Goal: Task Accomplishment & Management: Complete application form

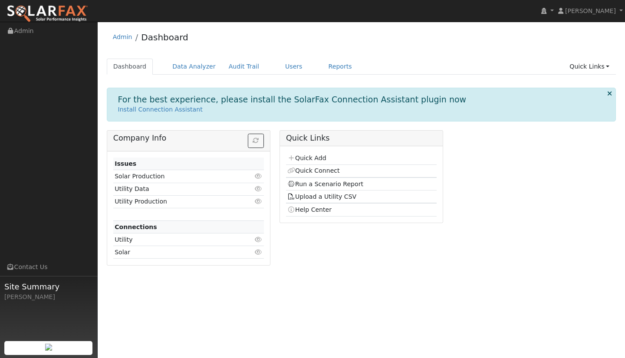
click at [315, 161] on link "Quick Add" at bounding box center [306, 158] width 39 height 7
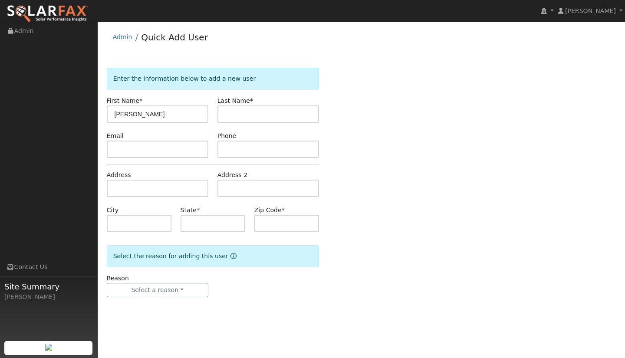
type input "[PERSON_NAME]"
type input "Laezman"
click at [138, 183] on input "text" at bounding box center [158, 188] width 102 height 17
type input "4695 Arizona Avenue"
type input "Atascadero"
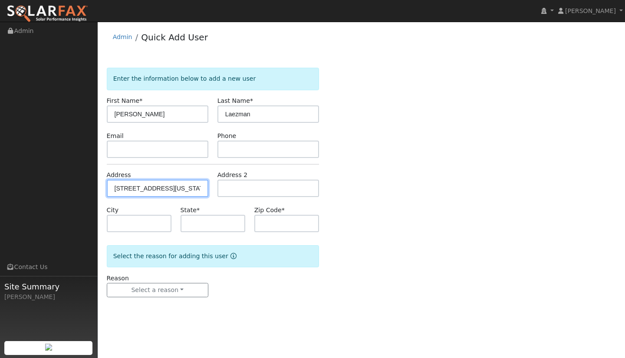
type input "CA"
type input "93422"
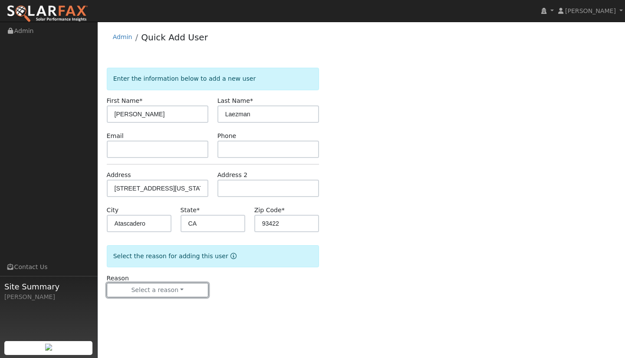
click at [183, 290] on button "Select a reason" at bounding box center [158, 290] width 102 height 15
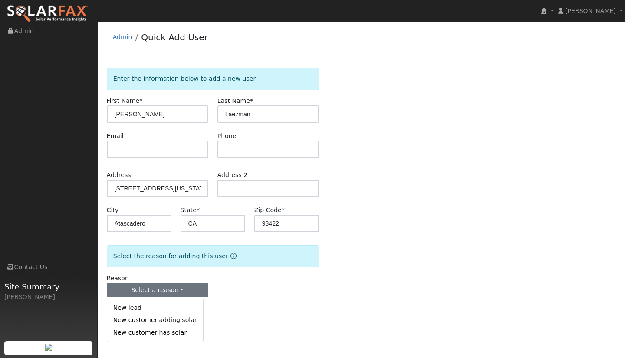
click at [154, 309] on link "New lead" at bounding box center [155, 308] width 96 height 12
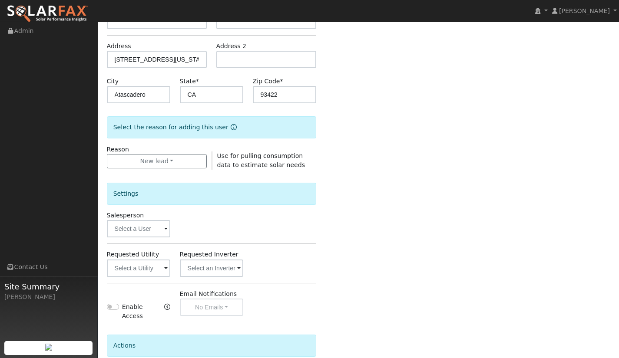
scroll to position [130, 0]
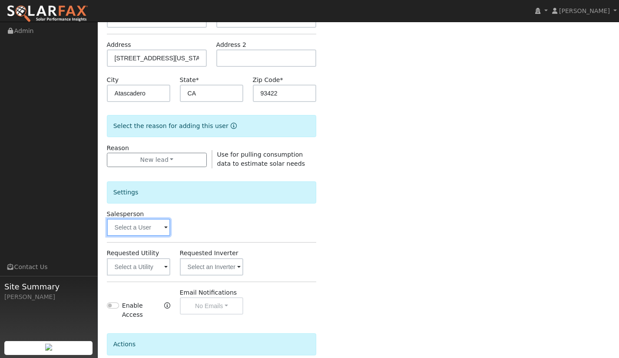
click at [144, 232] on input "text" at bounding box center [139, 227] width 64 height 17
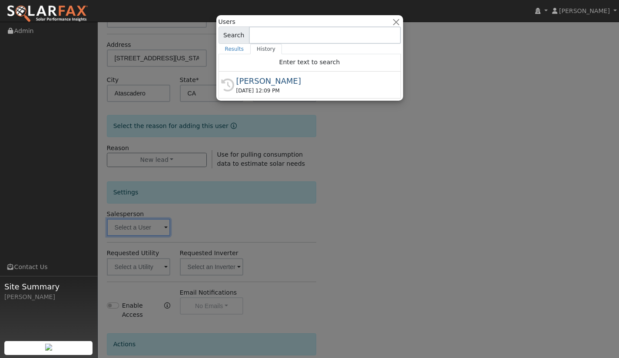
click at [294, 84] on div "[PERSON_NAME]" at bounding box center [313, 81] width 155 height 12
type input "[PERSON_NAME]"
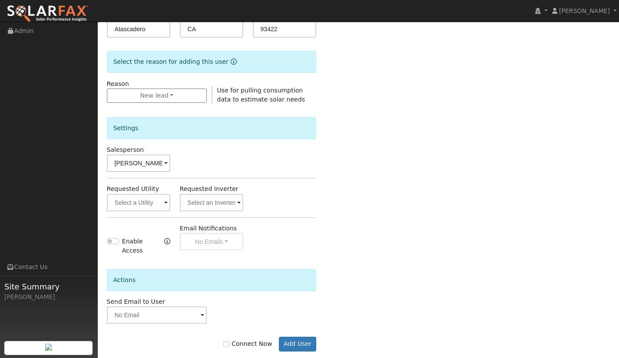
scroll to position [204, 0]
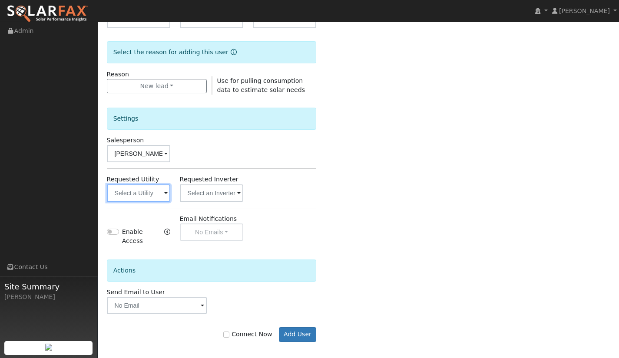
click at [163, 196] on input "text" at bounding box center [139, 193] width 64 height 17
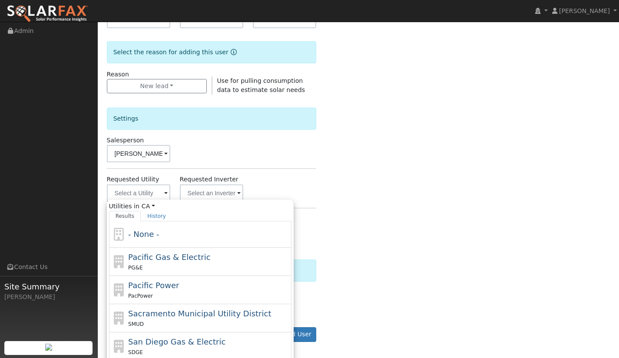
click at [173, 256] on span "Pacific Gas & Electric" at bounding box center [169, 257] width 82 height 9
type input "Pacific Gas & Electric"
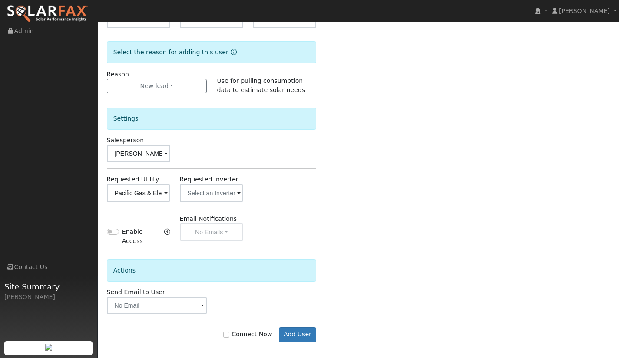
click at [236, 330] on label "Connect Now" at bounding box center [247, 334] width 49 height 9
click at [229, 332] on input "Connect Now" at bounding box center [226, 335] width 6 height 6
checkbox input "true"
click at [299, 330] on button "Add User" at bounding box center [298, 334] width 38 height 15
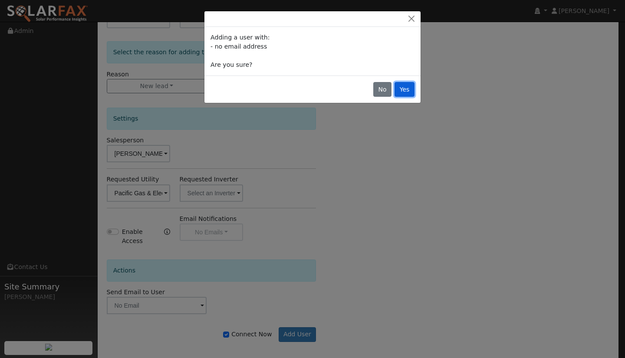
click at [405, 93] on button "Yes" at bounding box center [405, 89] width 20 height 15
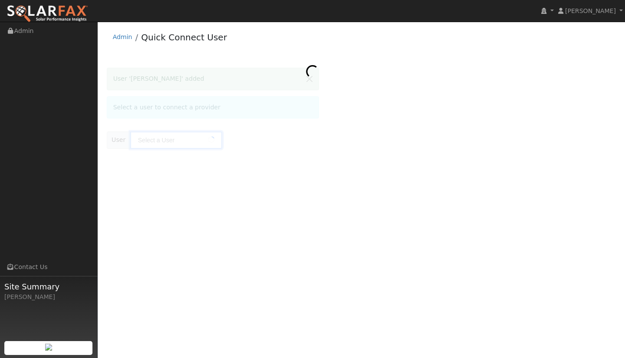
type input "[PERSON_NAME]"
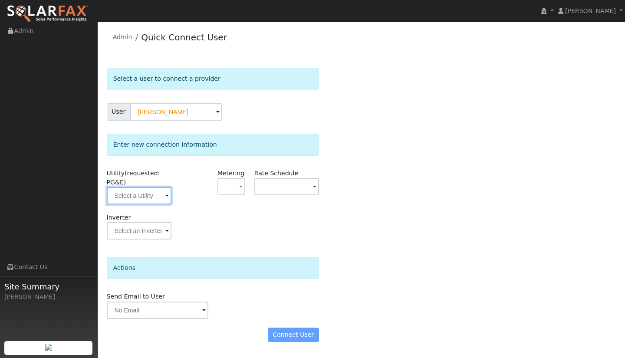
click at [160, 197] on input "text" at bounding box center [139, 195] width 65 height 17
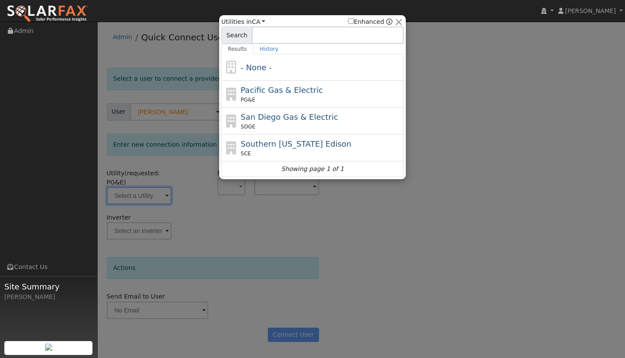
click at [259, 90] on span "Pacific Gas & Electric" at bounding box center [282, 90] width 82 height 9
type input "PG&E"
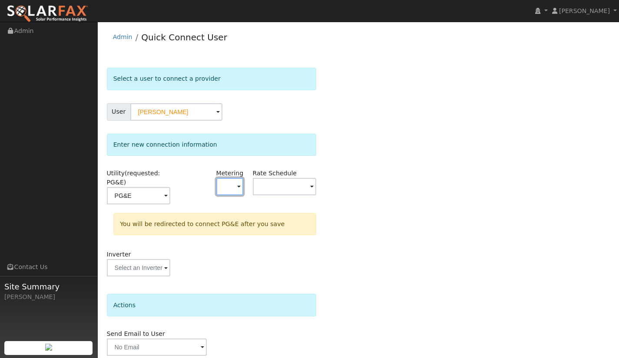
click at [235, 187] on button "button" at bounding box center [229, 186] width 27 height 17
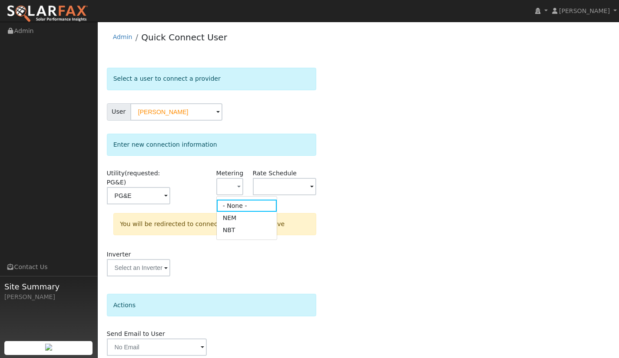
drag, startPoint x: 238, startPoint y: 218, endPoint x: 296, endPoint y: 192, distance: 63.4
click at [238, 218] on link "NEM" at bounding box center [247, 218] width 60 height 12
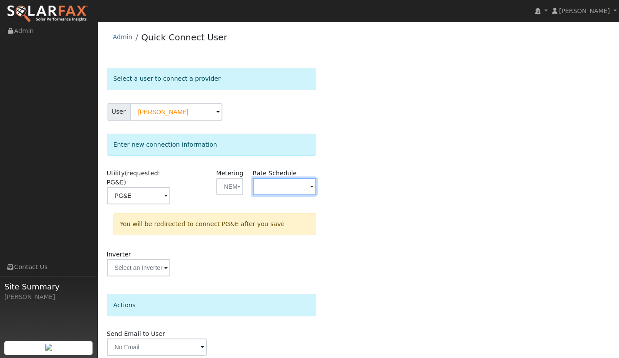
click at [299, 189] on input "text" at bounding box center [285, 186] width 64 height 17
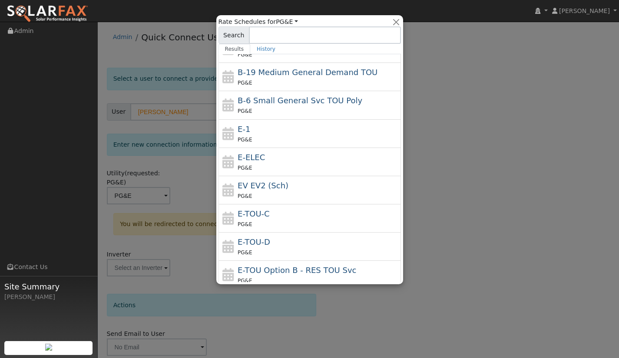
scroll to position [87, 0]
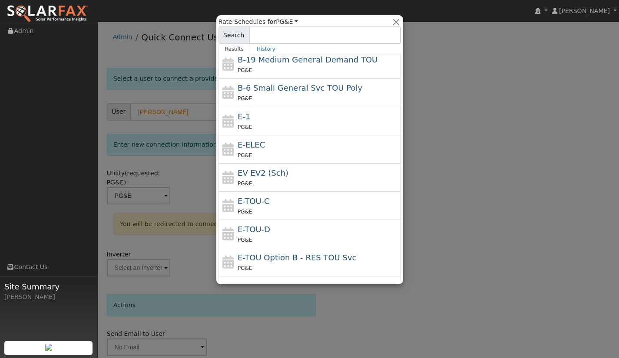
click at [259, 208] on div "PG&E" at bounding box center [317, 211] width 161 height 9
type input "E-TOU-C"
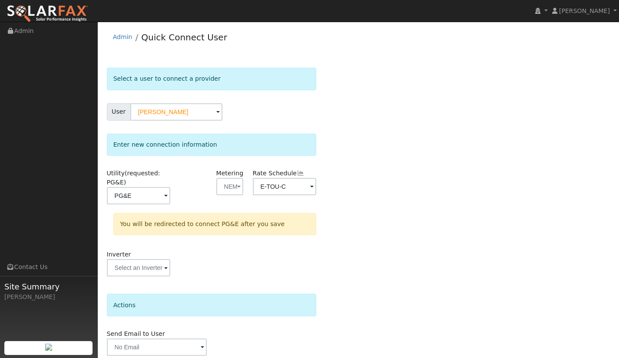
scroll to position [34, 0]
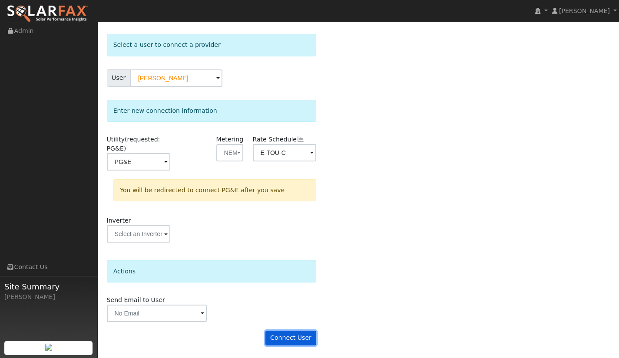
click at [305, 336] on button "Connect User" at bounding box center [290, 338] width 51 height 15
